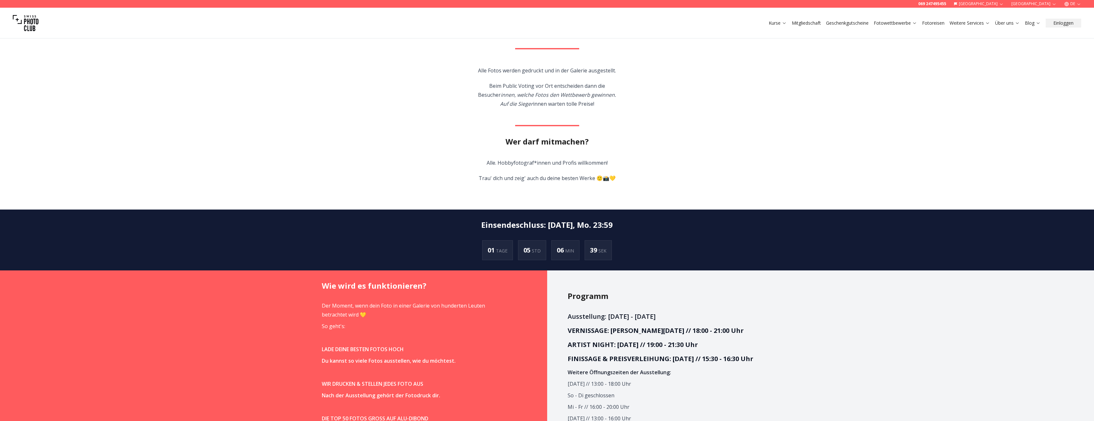
scroll to position [384, 0]
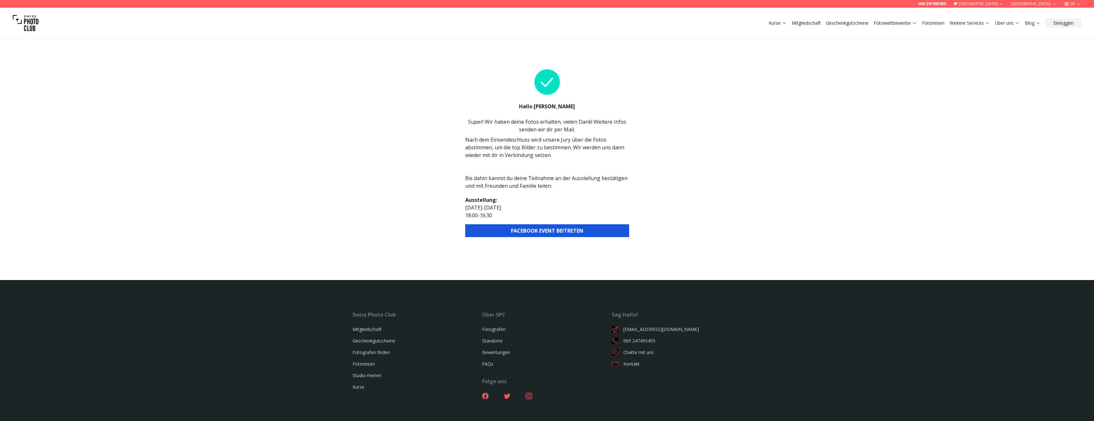
click at [522, 229] on button "FACEBOOK EVENT BEITRETEN" at bounding box center [547, 230] width 164 height 13
click at [1060, 23] on button "Einloggen" at bounding box center [1063, 23] width 36 height 9
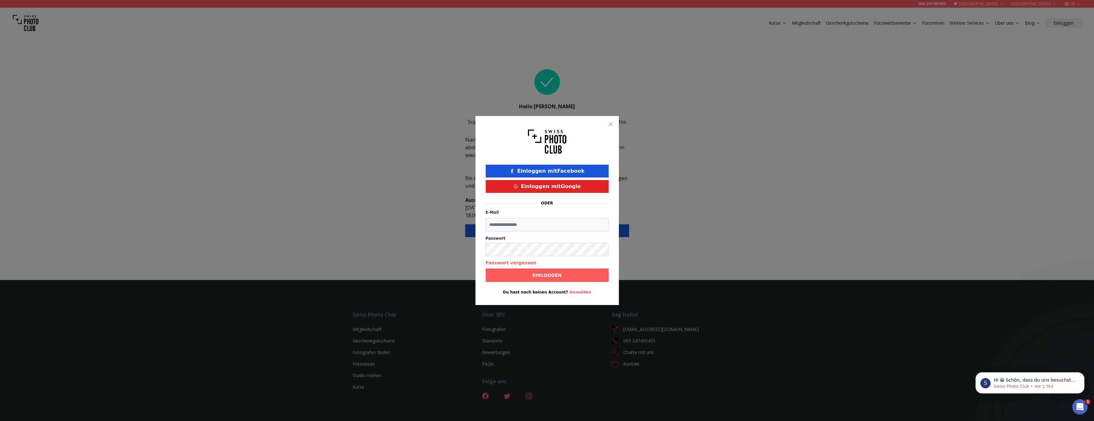
click at [570, 168] on button "Einloggen mit Facebook" at bounding box center [547, 171] width 123 height 13
